Goal: Information Seeking & Learning: Learn about a topic

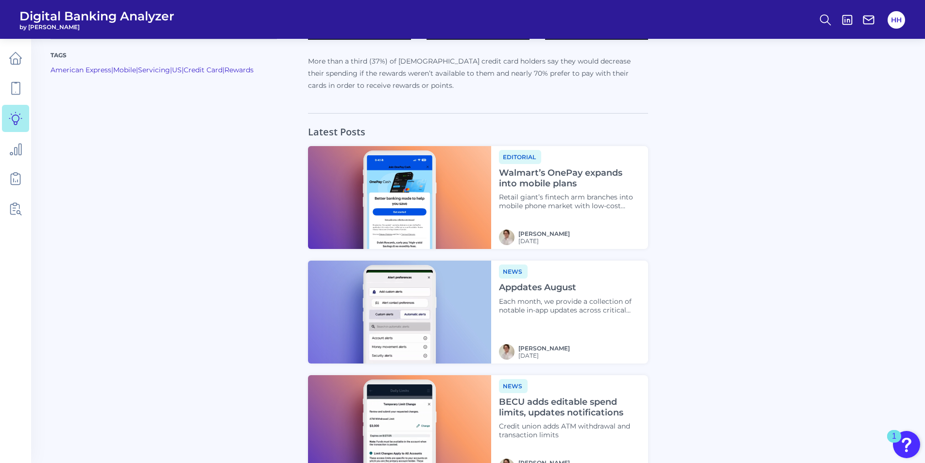
scroll to position [1014, 0]
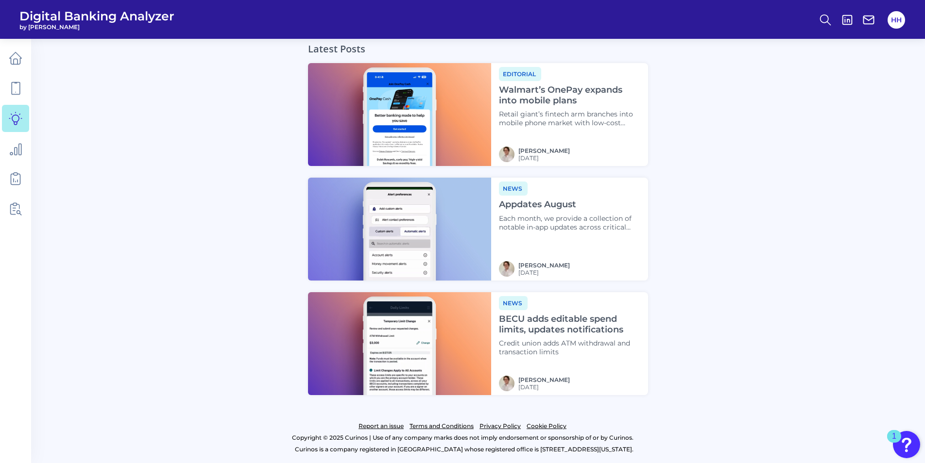
click at [571, 209] on h4 "Appdates August" at bounding box center [569, 205] width 141 height 11
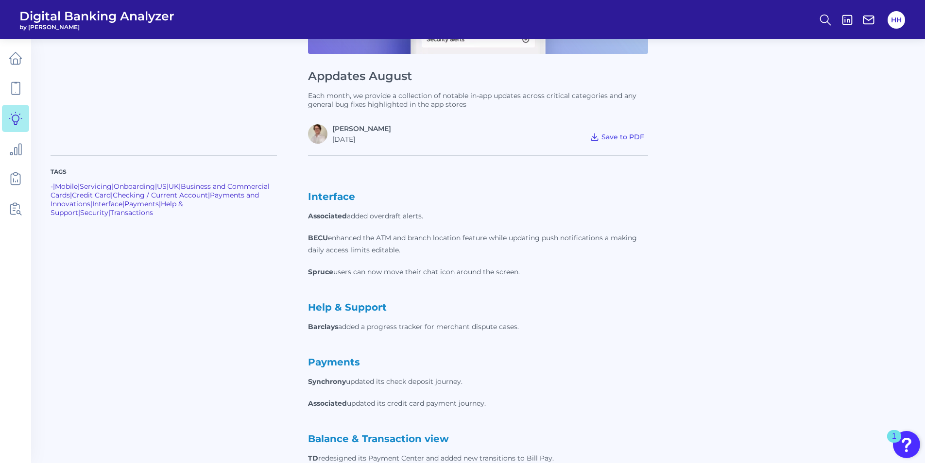
scroll to position [213, 0]
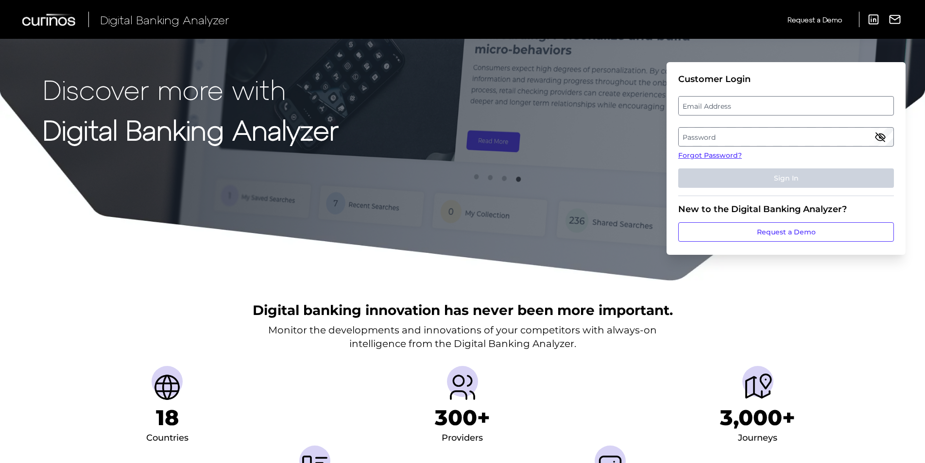
click at [711, 109] on label "Email Address" at bounding box center [785, 105] width 214 height 17
click at [711, 109] on input "email" at bounding box center [786, 105] width 216 height 19
type input "[PERSON_NAME][EMAIL_ADDRESS][PERSON_NAME][DOMAIN_NAME]"
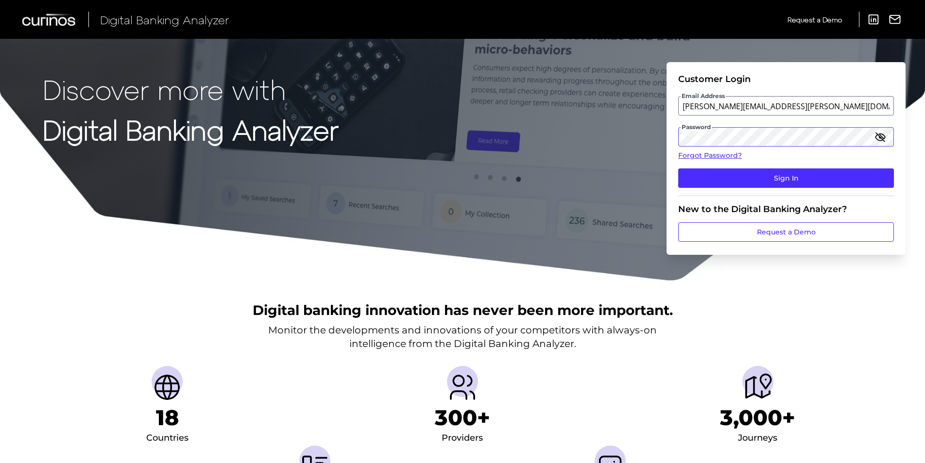
click at [678, 169] on button "Sign In" at bounding box center [786, 178] width 216 height 19
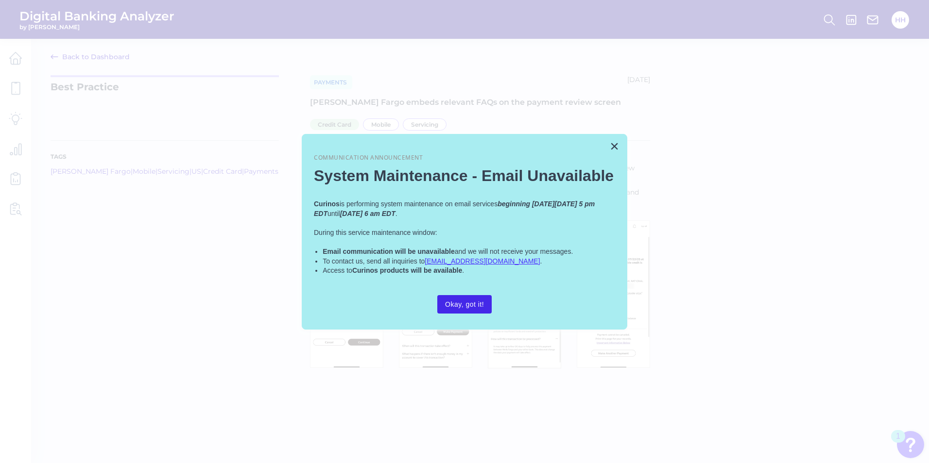
click at [455, 304] on button "Okay, got it!" at bounding box center [464, 304] width 54 height 18
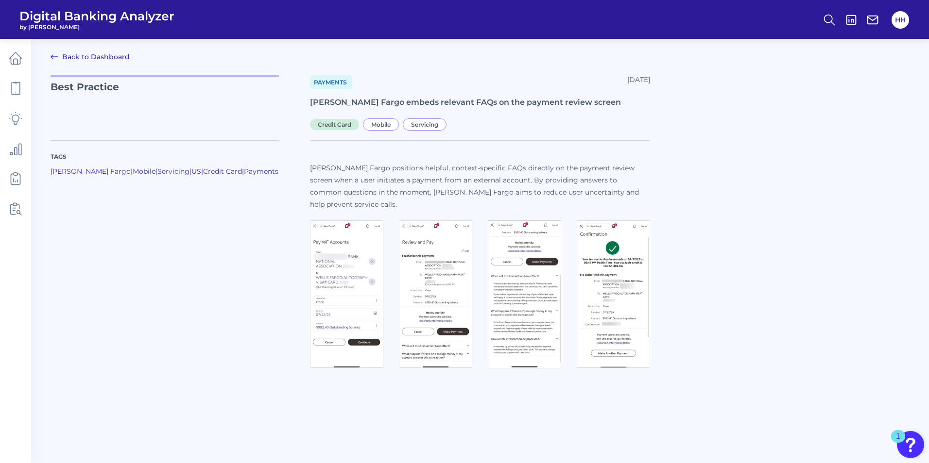
click at [355, 225] on img at bounding box center [346, 294] width 73 height 148
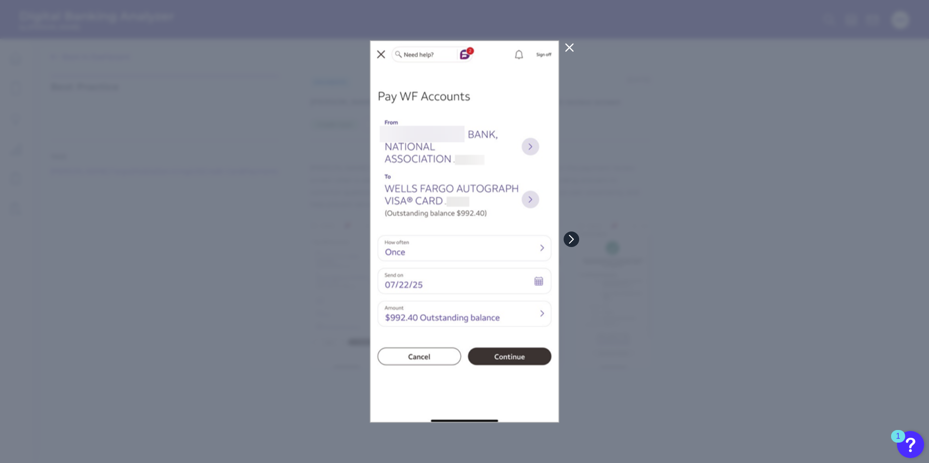
click at [570, 234] on button at bounding box center [571, 240] width 16 height 16
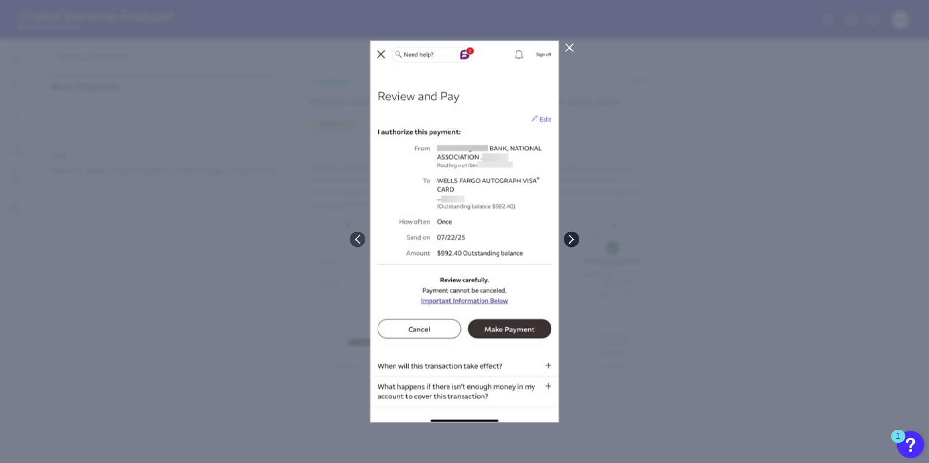
click at [570, 234] on button at bounding box center [571, 240] width 16 height 16
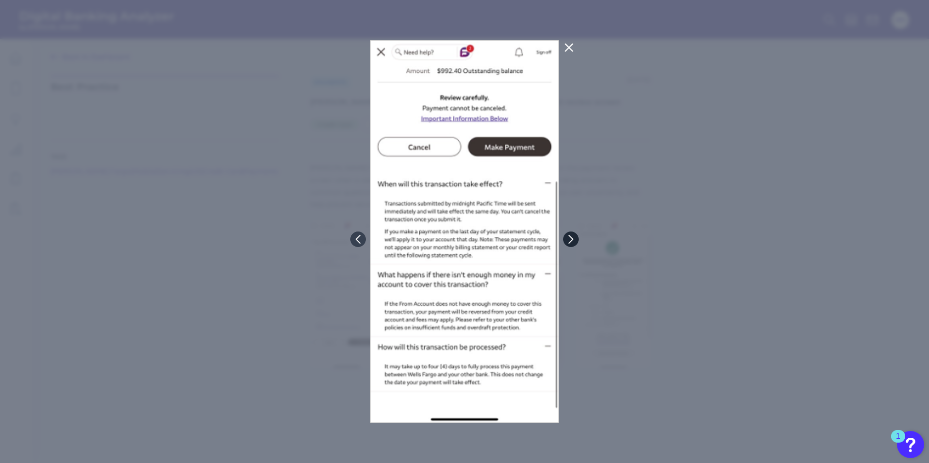
click at [570, 234] on button at bounding box center [571, 240] width 16 height 16
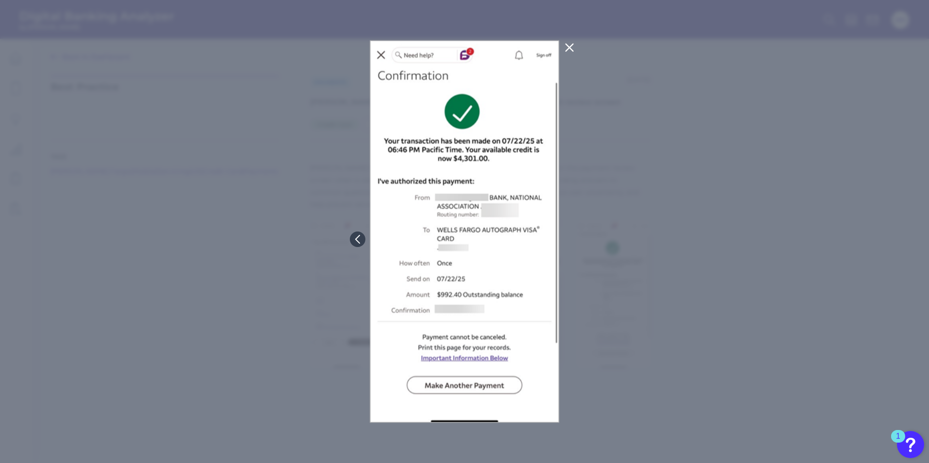
click at [570, 234] on div at bounding box center [464, 231] width 929 height 463
click at [353, 235] on icon at bounding box center [357, 239] width 9 height 9
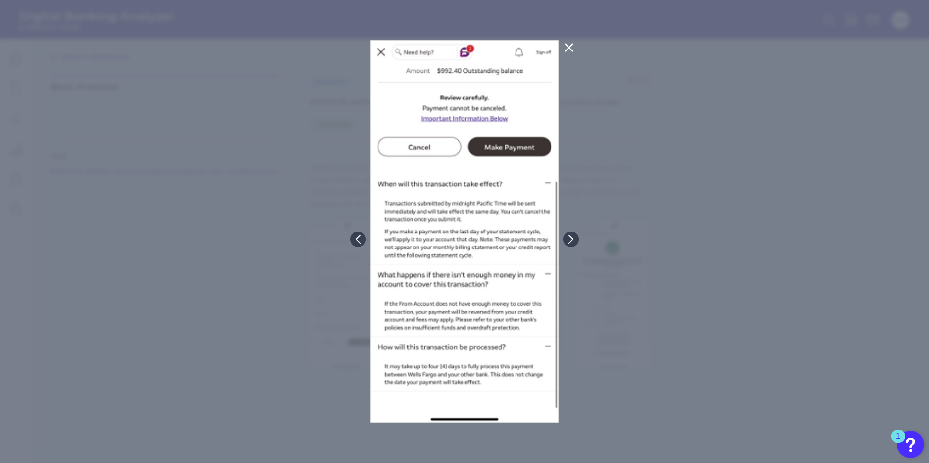
click at [256, 321] on div at bounding box center [464, 231] width 929 height 463
click at [571, 47] on icon at bounding box center [569, 48] width 12 height 12
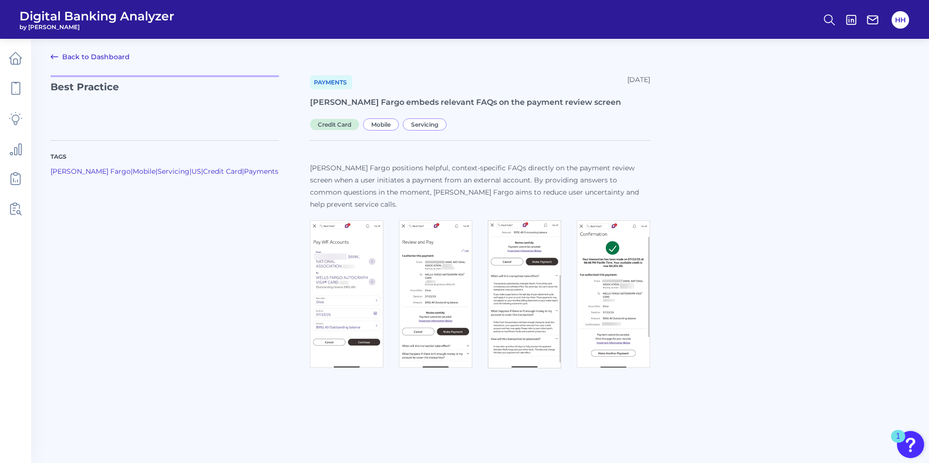
click at [539, 272] on img at bounding box center [524, 294] width 73 height 149
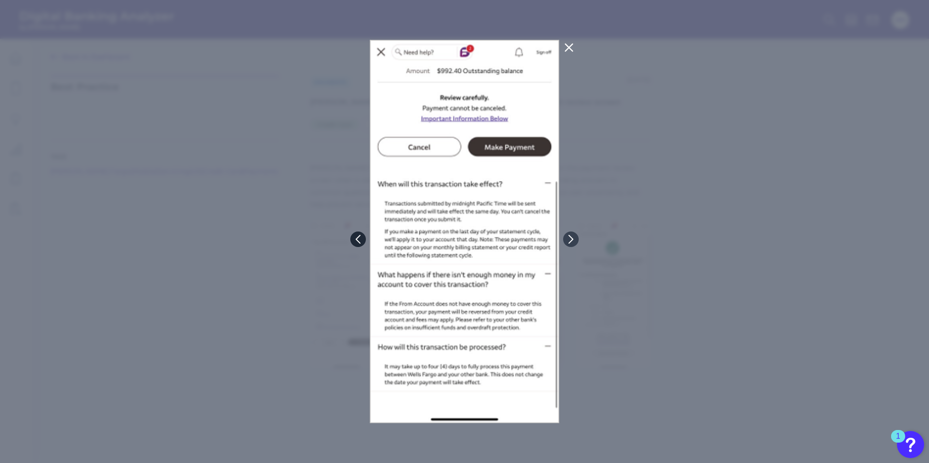
click at [354, 242] on icon at bounding box center [358, 239] width 9 height 9
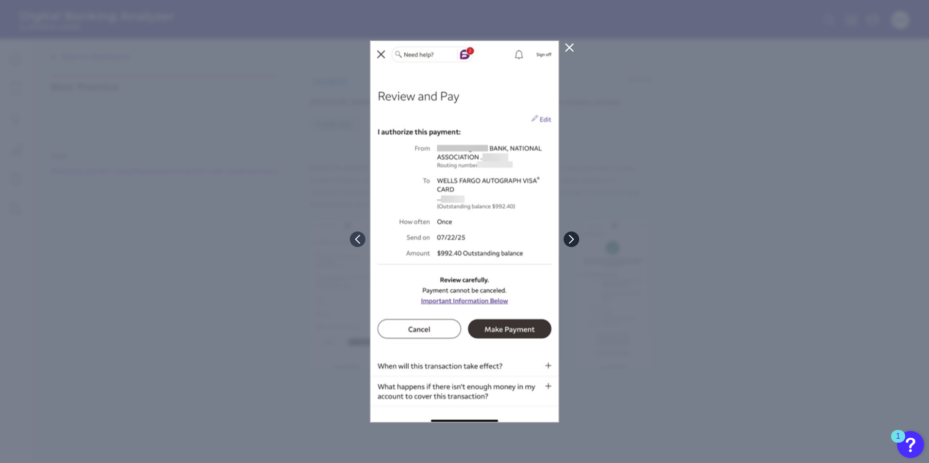
click at [573, 239] on icon at bounding box center [571, 240] width 4 height 8
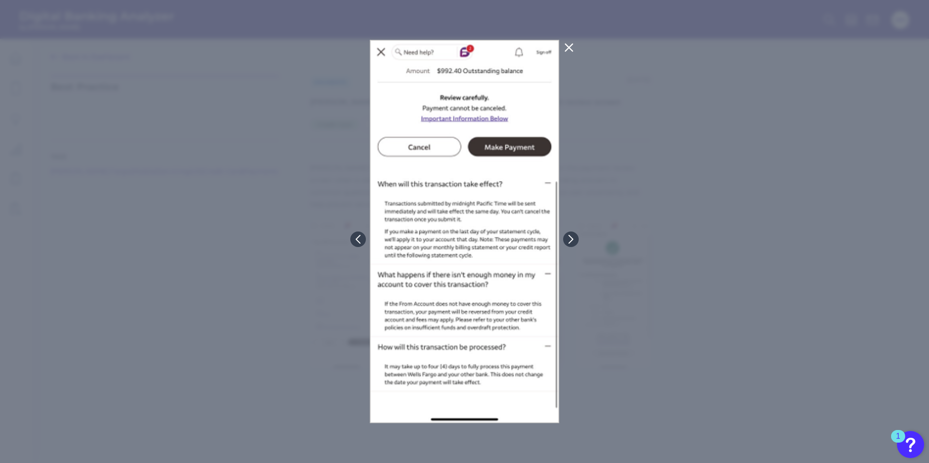
click at [722, 202] on div at bounding box center [464, 231] width 929 height 463
click at [571, 47] on icon at bounding box center [569, 48] width 12 height 12
